Goal: Find specific page/section: Find specific page/section

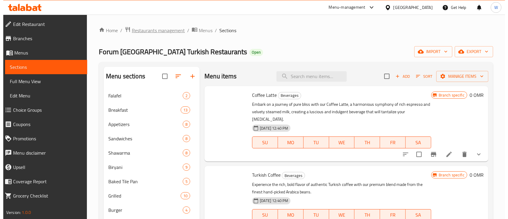
scroll to position [360, 0]
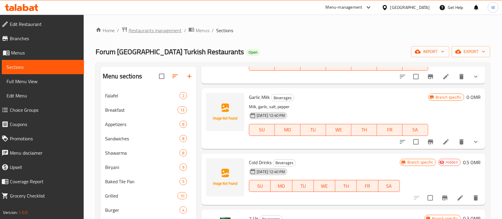
click at [140, 29] on span "Restaurants management" at bounding box center [155, 30] width 53 height 7
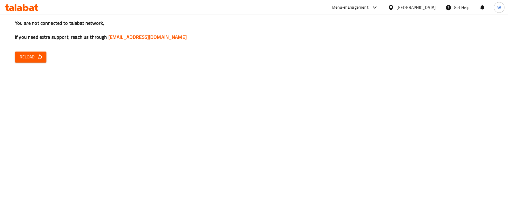
click at [34, 56] on span "Reload" at bounding box center [31, 56] width 22 height 7
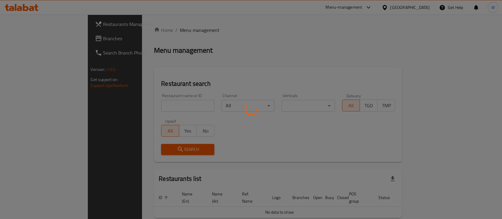
click at [176, 35] on div at bounding box center [251, 109] width 502 height 219
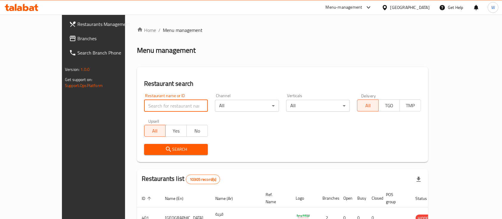
click at [164, 108] on input "search" at bounding box center [176, 106] width 64 height 12
paste input "775360"
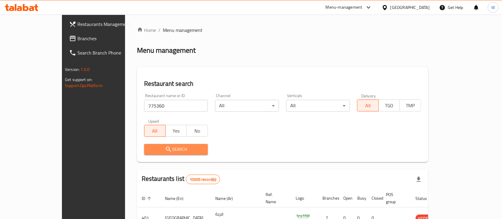
click at [161, 148] on span "Search" at bounding box center [176, 149] width 54 height 7
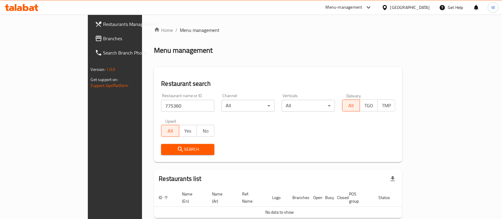
scroll to position [23, 0]
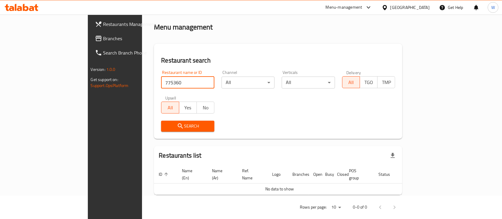
click at [161, 82] on input "775360" at bounding box center [187, 83] width 53 height 12
click at [167, 83] on input "775360" at bounding box center [187, 83] width 53 height 12
paste input "AL GHANAIM RESTURANT FOR OMANI FOOD"
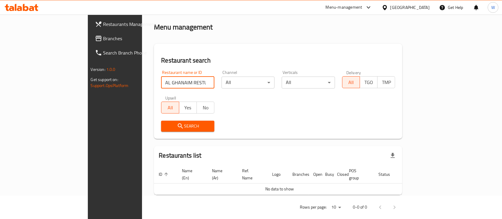
scroll to position [0, 13]
type input "AL GHANAIM RESTURANT FOR OMANI FOOD"
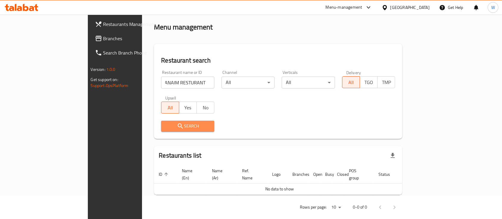
scroll to position [0, 0]
click at [172, 124] on span "Search" at bounding box center [188, 125] width 44 height 7
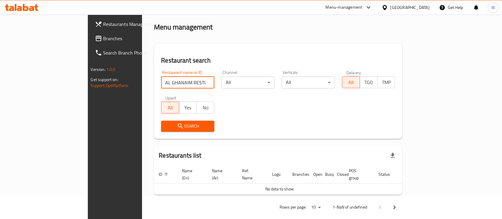
click at [175, 84] on input "AL GHANAIM RESTURANT FOR OMANI FOOD" at bounding box center [187, 83] width 53 height 12
click at [183, 82] on input "AL GHANAIM RESTURANT FOR OMANI FOOD" at bounding box center [187, 83] width 53 height 12
drag, startPoint x: 183, startPoint y: 82, endPoint x: 214, endPoint y: 77, distance: 31.4
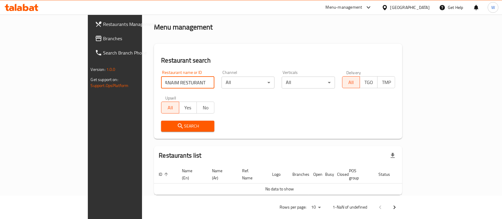
click at [214, 77] on div "Restaurant name or ID AL GHANAIM RESTURANT FOR OMANI FOOD Restaurant name or ID…" at bounding box center [278, 101] width 241 height 68
click at [183, 85] on input "AL GHANAIM RESTURANT FOR OMANI FOOD" at bounding box center [187, 83] width 53 height 12
click at [185, 83] on input "AL GHANAIM RESTURANT FOR OMANI FOOD" at bounding box center [187, 83] width 53 height 12
paste input "775360"
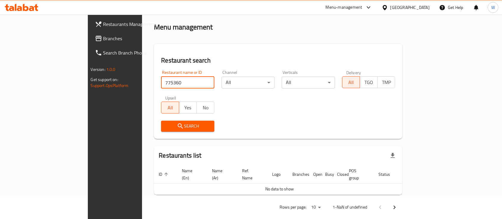
type input "775360"
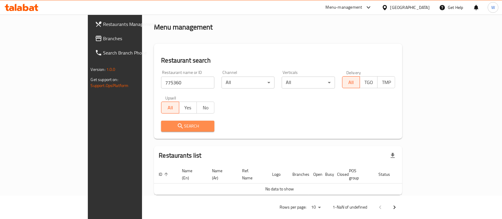
click at [166, 123] on span "Search" at bounding box center [188, 125] width 44 height 7
click at [362, 8] on div "Menu-management" at bounding box center [344, 7] width 37 height 7
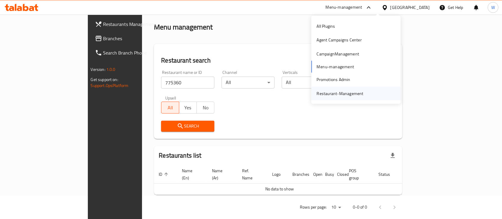
click at [336, 96] on div "Restaurant-Management" at bounding box center [340, 93] width 47 height 7
